Goal: Find specific page/section: Find specific page/section

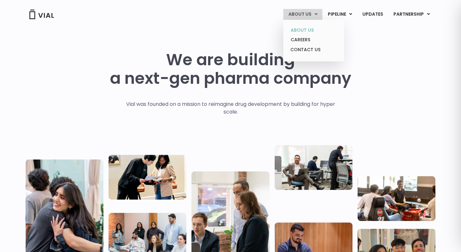
click at [300, 28] on link "ABOUT US" at bounding box center [313, 30] width 56 height 10
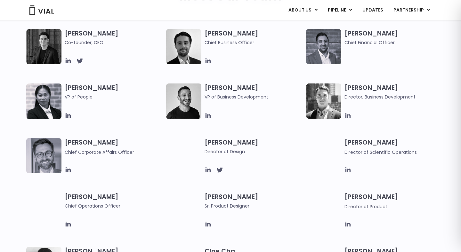
scroll to position [298, 0]
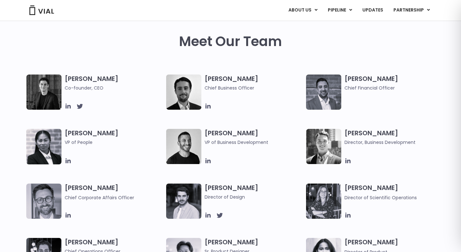
click at [82, 80] on h3 "[PERSON_NAME] Co-founder, CEO" at bounding box center [114, 83] width 98 height 17
click at [67, 107] on icon at bounding box center [68, 106] width 5 height 5
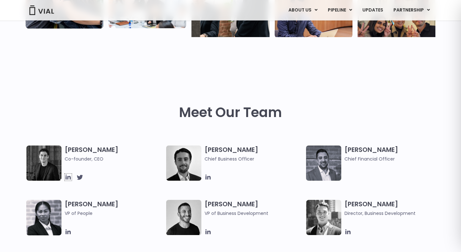
scroll to position [0, 0]
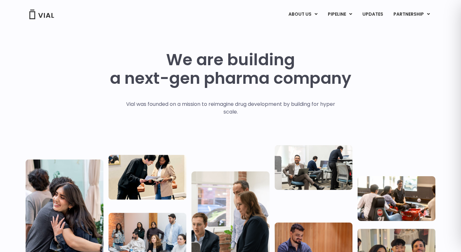
click at [48, 15] on img at bounding box center [42, 15] width 26 height 10
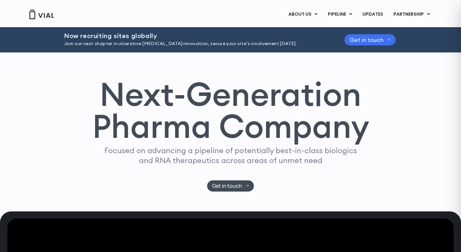
click at [369, 38] on span "Get in touch" at bounding box center [366, 39] width 34 height 5
